Goal: Information Seeking & Learning: Learn about a topic

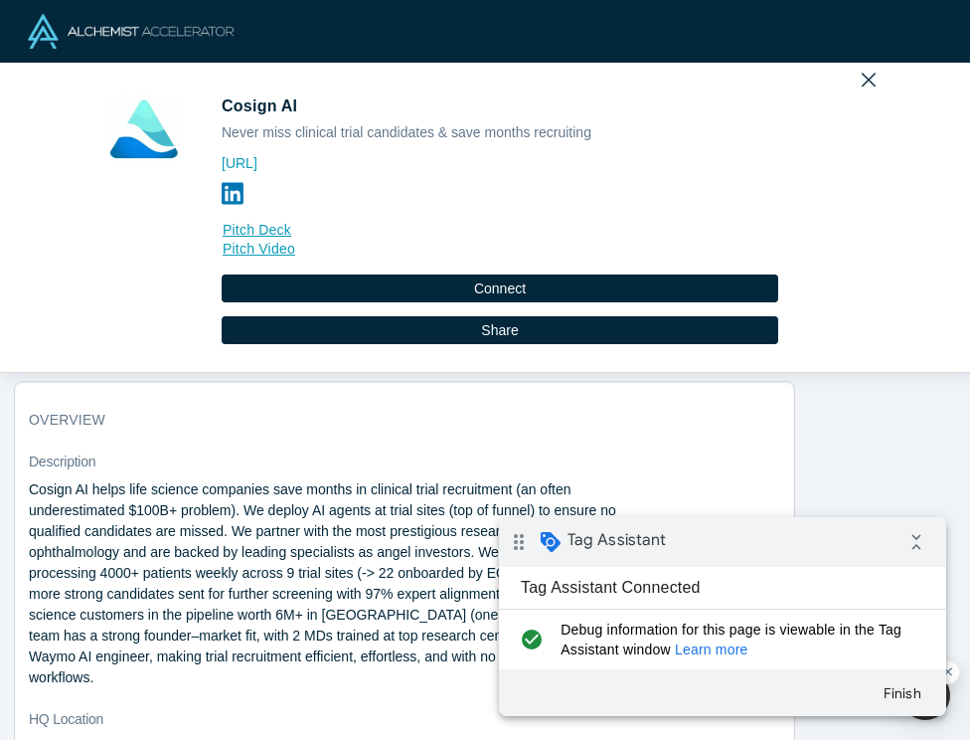
click at [699, 649] on link "Learn more" at bounding box center [712, 649] width 74 height 16
click at [897, 692] on button "Finish" at bounding box center [903, 693] width 72 height 36
